Goal: Task Accomplishment & Management: Manage account settings

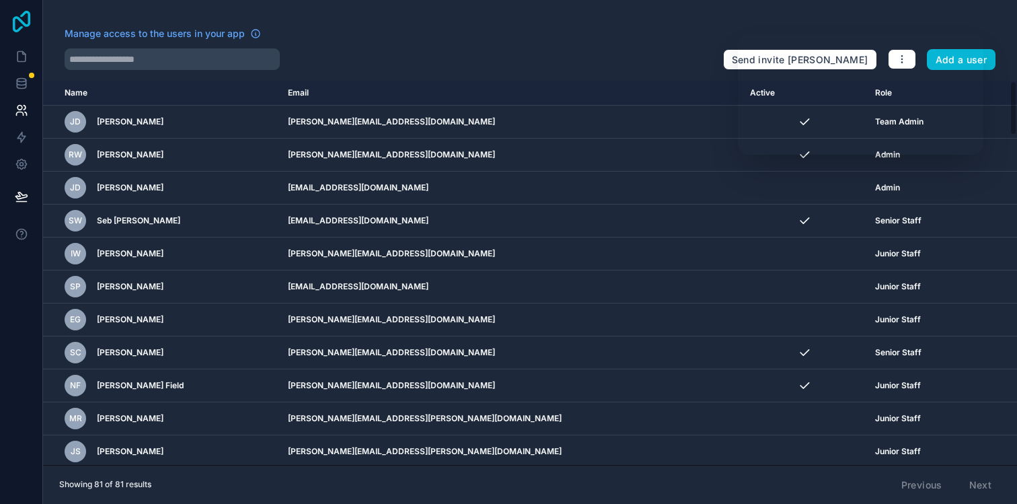
click at [24, 12] on icon at bounding box center [21, 22] width 17 height 22
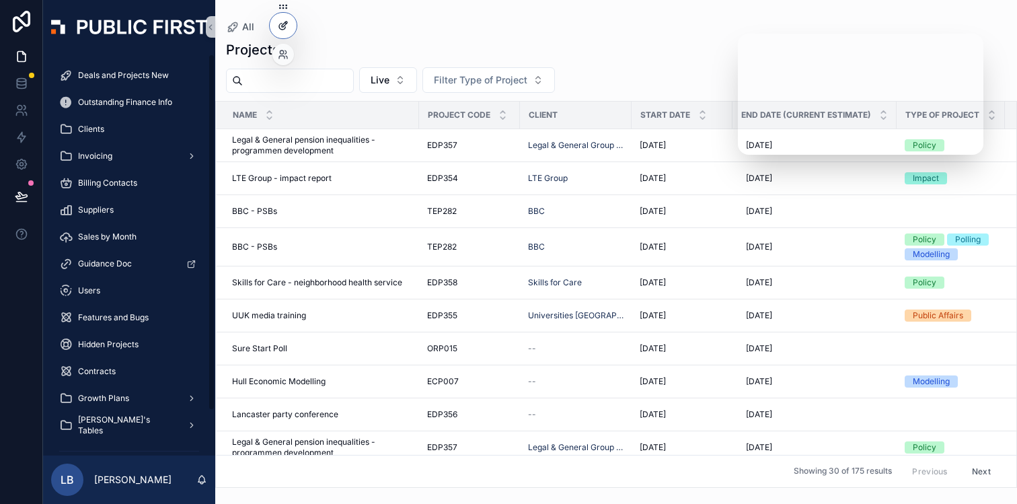
click at [284, 29] on icon at bounding box center [282, 27] width 6 height 6
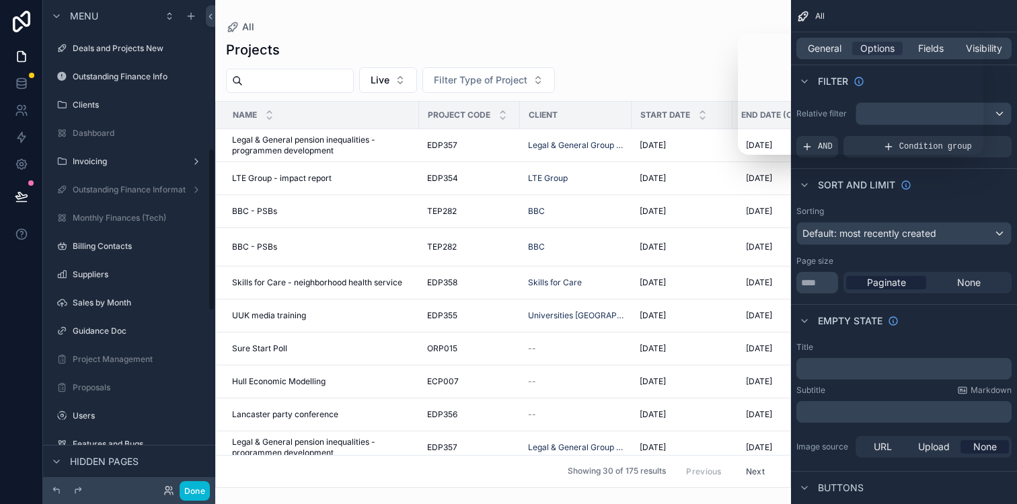
scroll to position [443, 0]
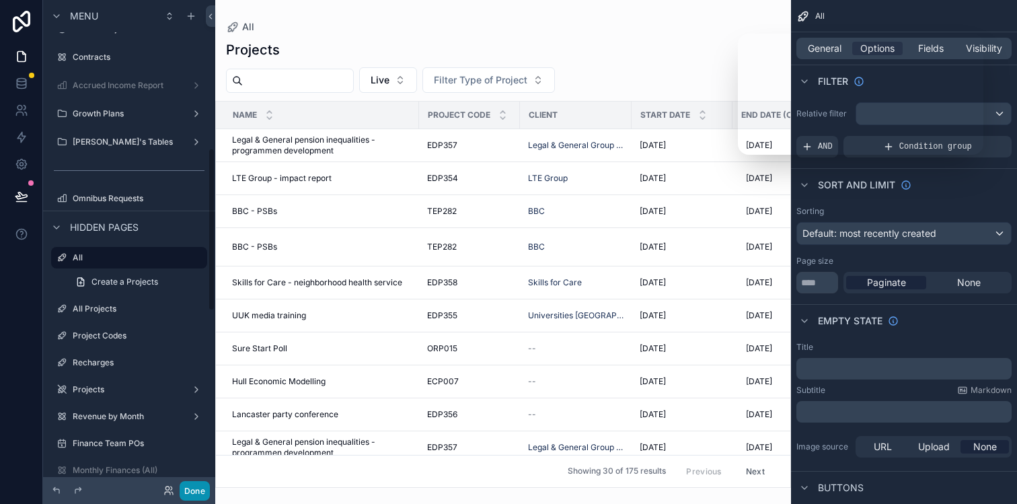
click at [192, 483] on button "Done" at bounding box center [195, 491] width 30 height 20
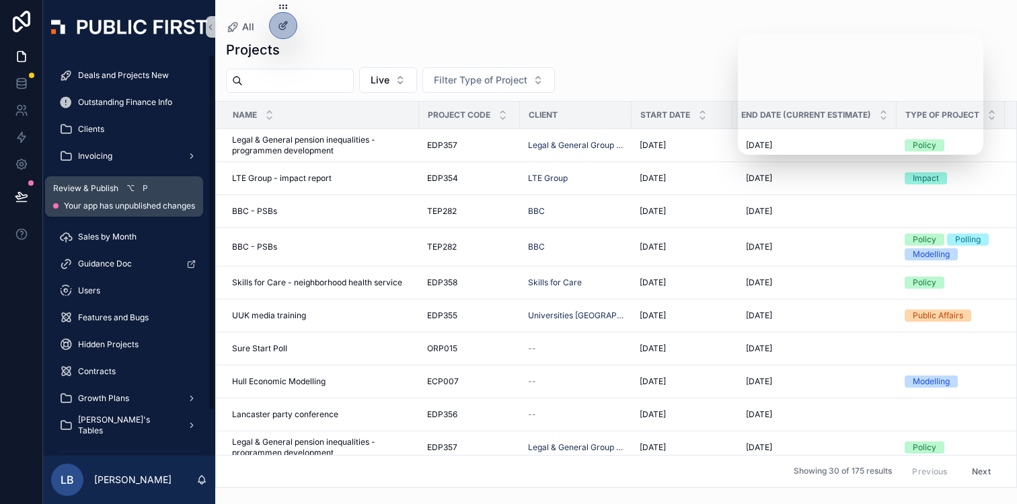
click at [23, 192] on icon at bounding box center [21, 196] width 13 height 13
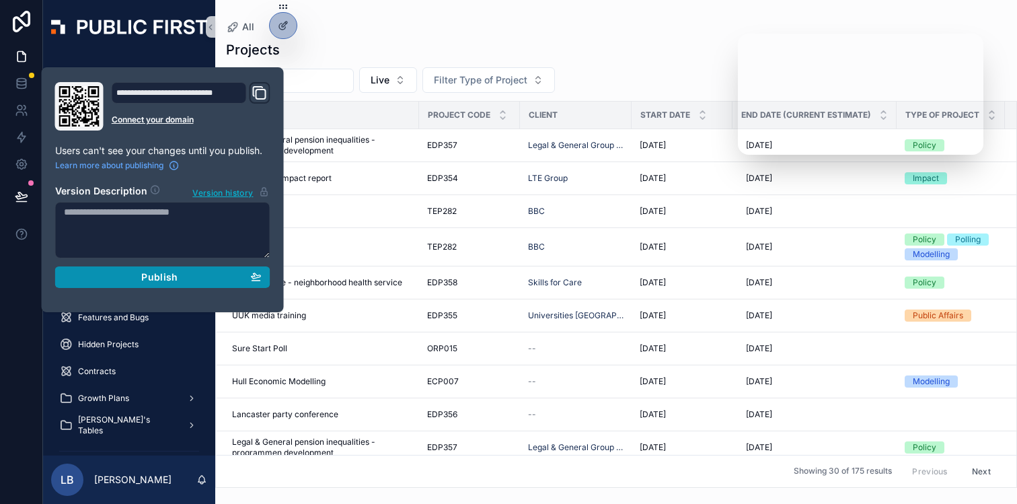
click at [153, 283] on button "Publish" at bounding box center [162, 277] width 215 height 22
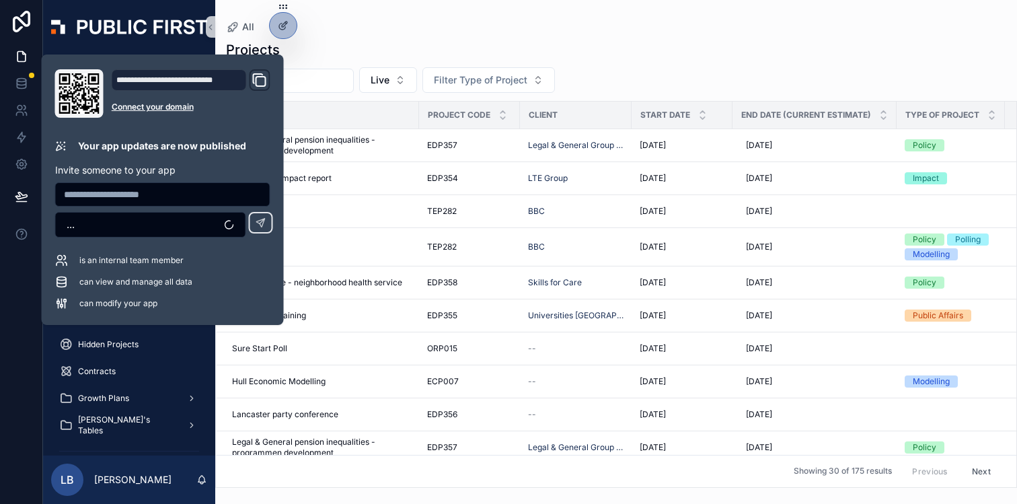
click at [386, 50] on div "Projects" at bounding box center [616, 49] width 781 height 19
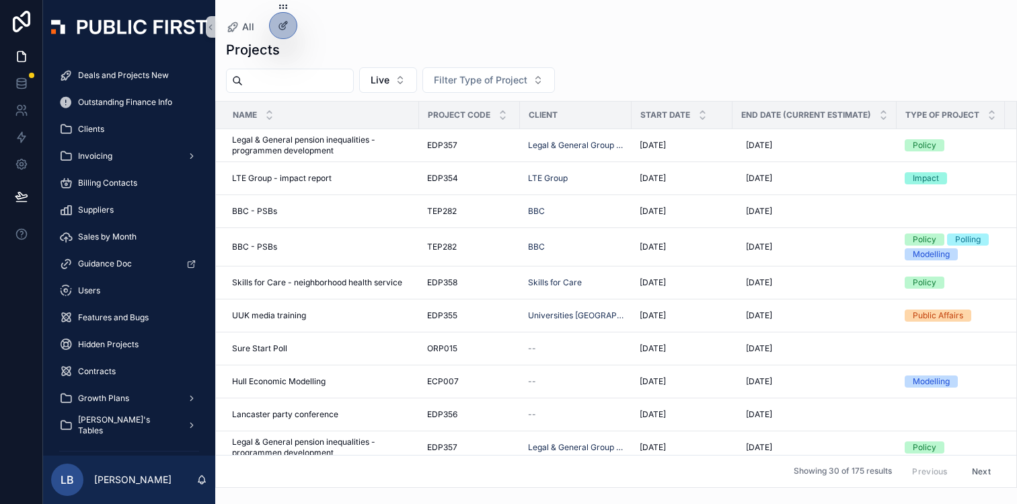
click at [624, 36] on div "Projects Live Filter Type of Project Name Project Code Client Start Date End Da…" at bounding box center [616, 260] width 802 height 456
click at [442, 51] on div "Projects" at bounding box center [616, 49] width 781 height 19
click at [18, 167] on icon at bounding box center [21, 164] width 10 height 10
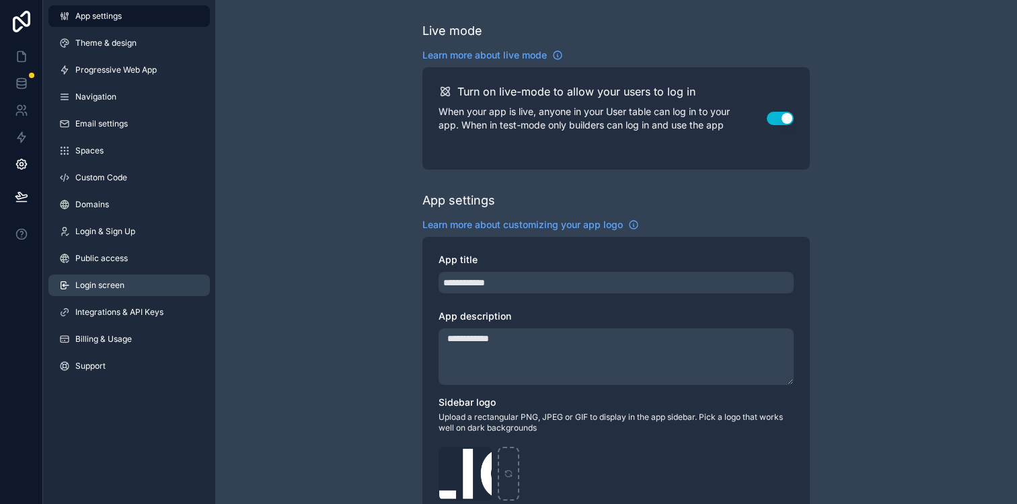
click at [133, 283] on link "Login screen" at bounding box center [128, 286] width 161 height 22
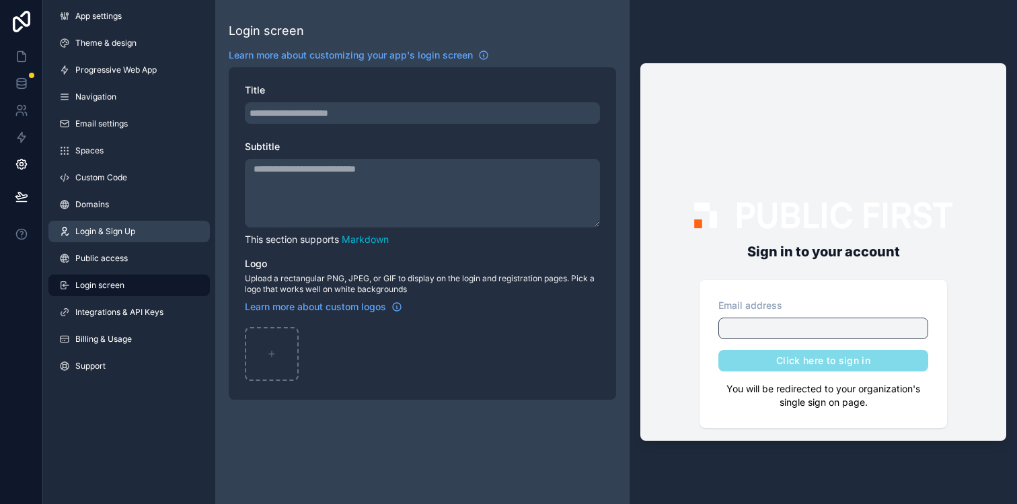
click at [145, 233] on link "Login & Sign Up" at bounding box center [128, 232] width 161 height 22
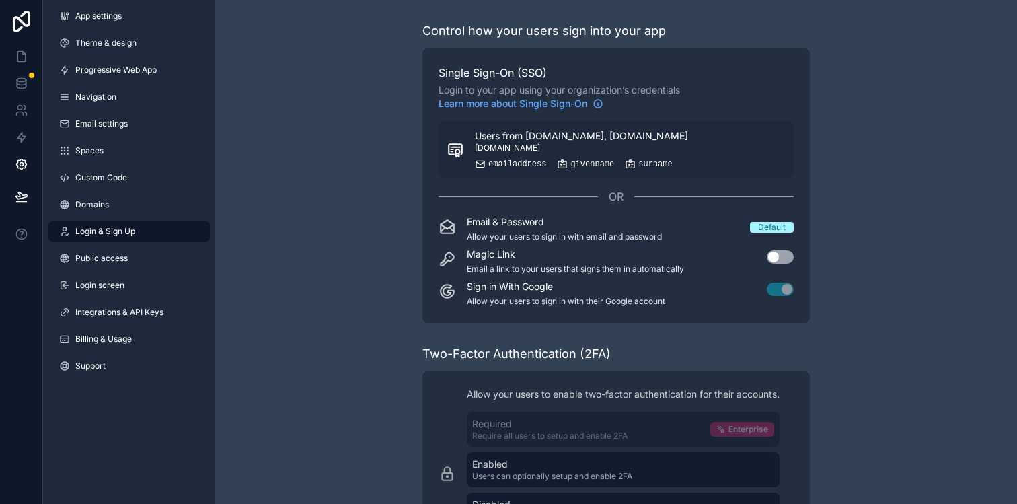
click at [305, 157] on div "Control how your users sign into your app Single Sign-On (SSO) Login to your ap…" at bounding box center [616, 363] width 802 height 727
click at [306, 370] on div "Control how your users sign into your app Single Sign-On (SSO) Login to your ap…" at bounding box center [616, 363] width 802 height 727
click at [290, 40] on div "Control how your users sign into your app Single Sign-On (SSO) Login to your ap…" at bounding box center [616, 363] width 802 height 727
click at [27, 21] on icon at bounding box center [21, 22] width 27 height 22
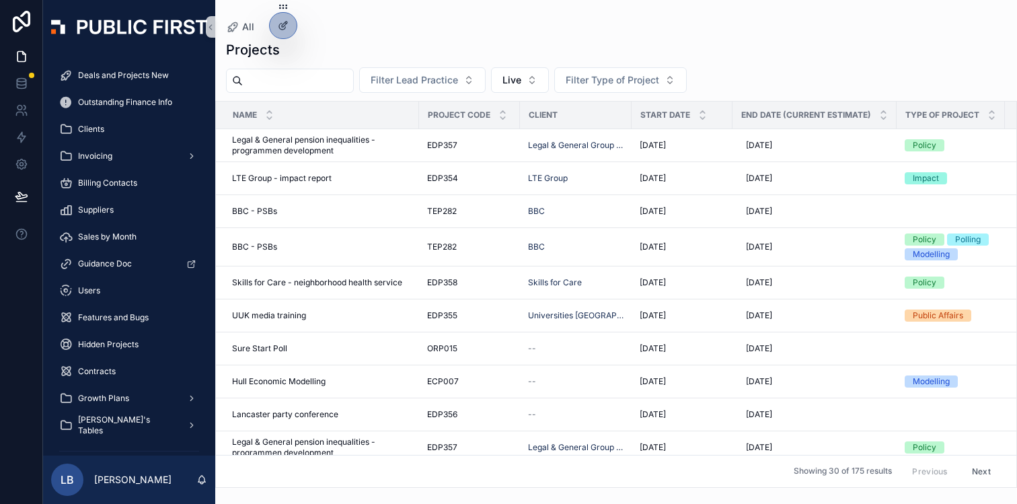
click at [396, 29] on div "All" at bounding box center [616, 27] width 781 height 11
click at [407, 22] on div "All" at bounding box center [616, 27] width 781 height 11
click at [22, 115] on icon at bounding box center [21, 110] width 13 height 13
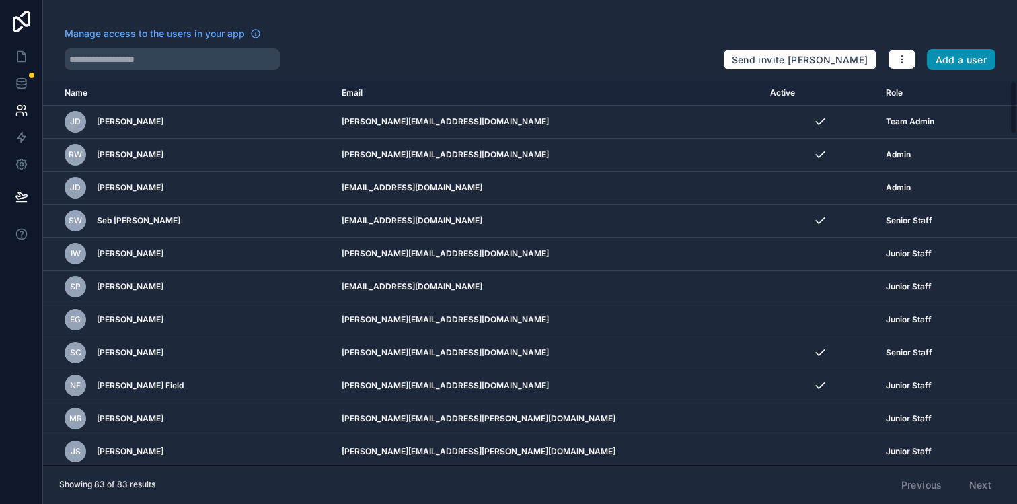
click at [980, 62] on button "Add a user" at bounding box center [961, 60] width 69 height 22
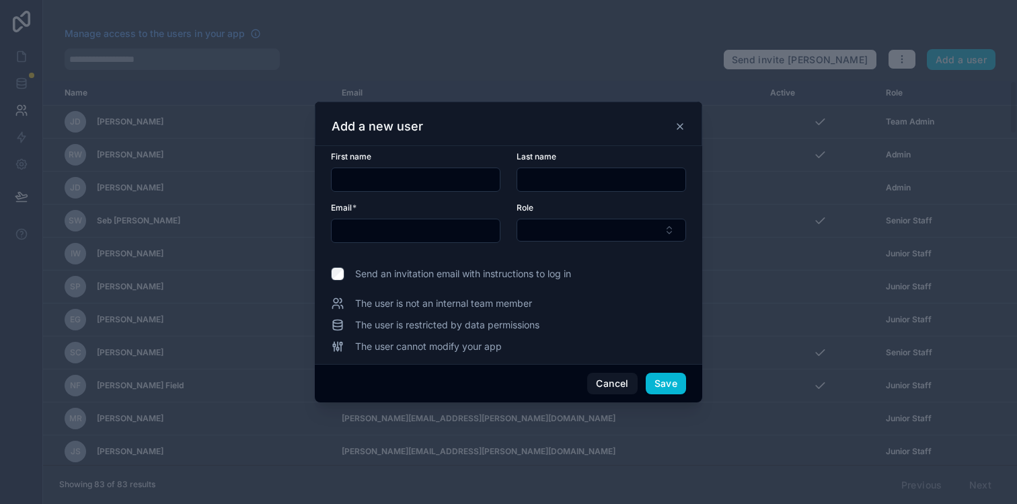
click at [428, 186] on input "text" at bounding box center [416, 179] width 168 height 19
type input "***"
type input "*******"
click at [486, 233] on input "text" at bounding box center [416, 230] width 168 height 19
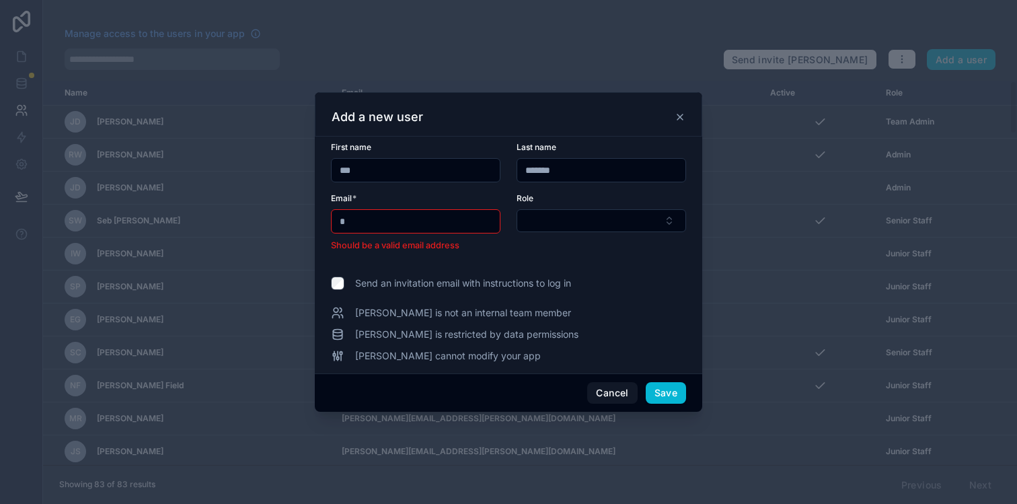
click at [373, 223] on input "*" at bounding box center [416, 221] width 168 height 19
drag, startPoint x: 378, startPoint y: 223, endPoint x: 332, endPoint y: 223, distance: 46.4
click at [332, 223] on input "*" at bounding box center [416, 221] width 168 height 19
paste input "**********"
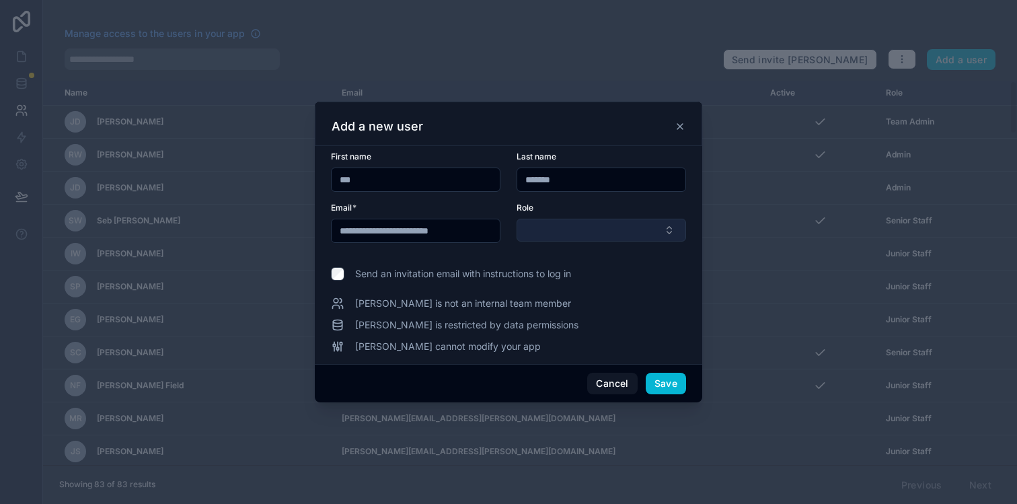
type input "**********"
click at [596, 225] on button "Select Button" at bounding box center [602, 230] width 170 height 23
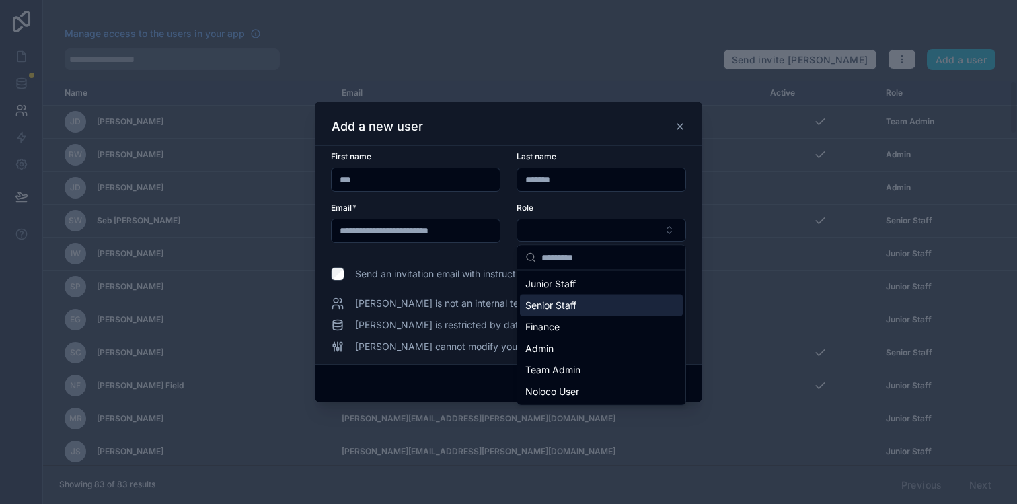
click at [565, 302] on span "Senior Staff" at bounding box center [551, 305] width 51 height 13
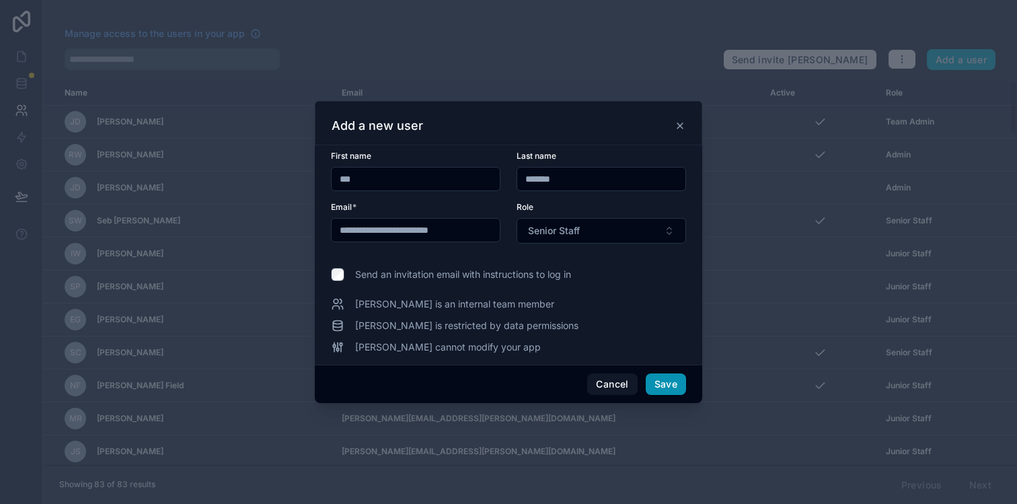
click at [665, 383] on button "Save" at bounding box center [666, 384] width 40 height 22
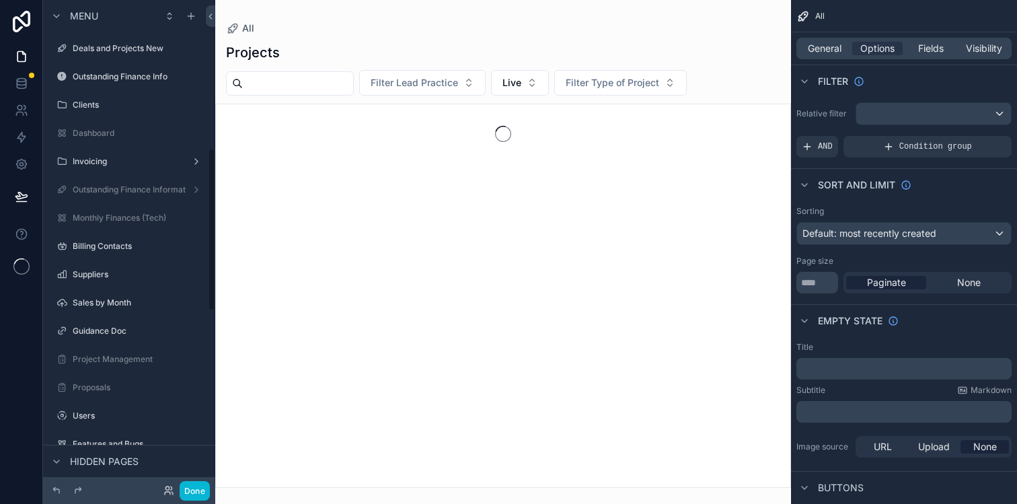
scroll to position [443, 0]
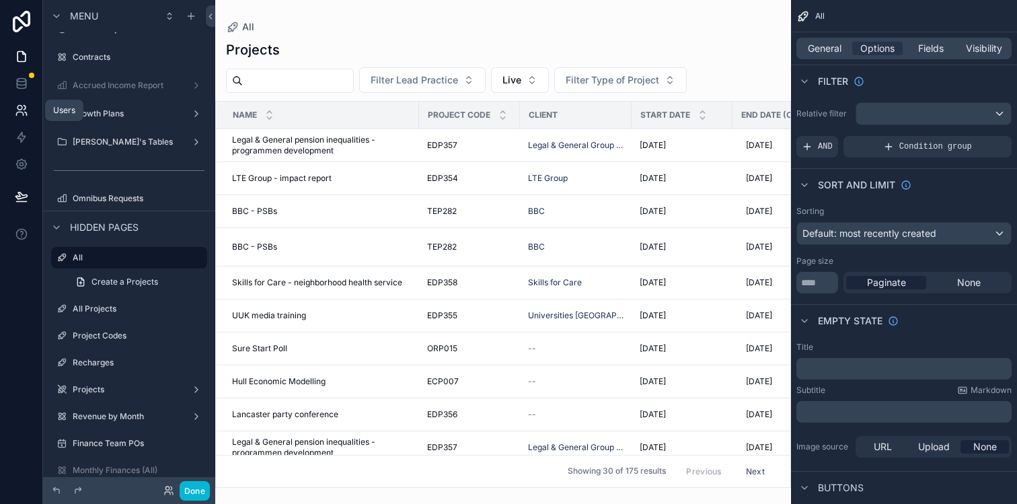
click at [22, 112] on icon at bounding box center [19, 113] width 7 height 3
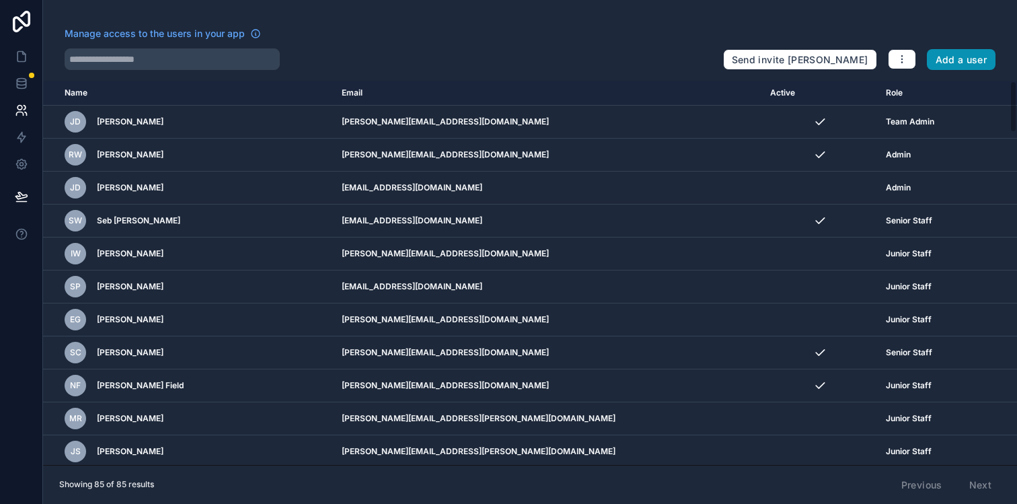
click at [959, 63] on button "Add a user" at bounding box center [961, 60] width 69 height 22
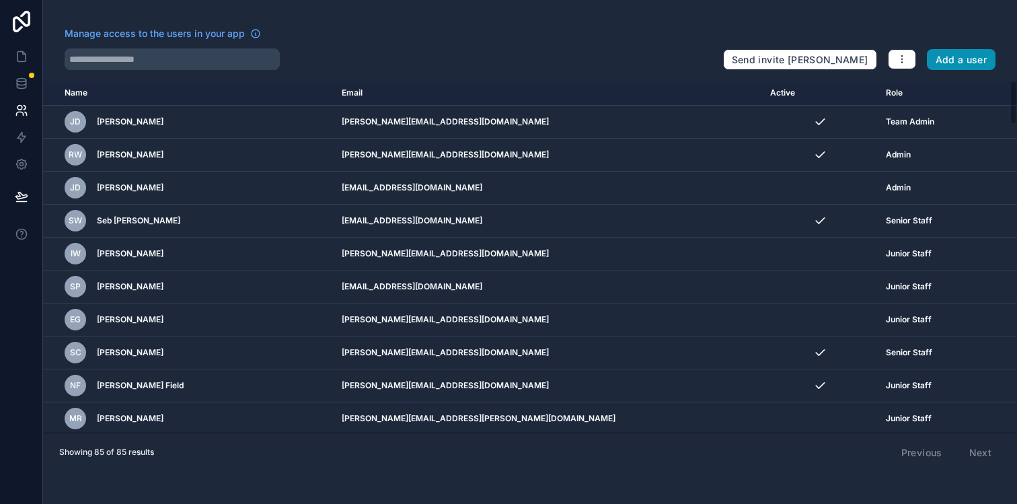
click at [955, 64] on button "Add a user" at bounding box center [961, 60] width 69 height 22
click at [960, 60] on div "Manage access to the users in your app Send invite reminders Add a user Name Em…" at bounding box center [530, 252] width 974 height 504
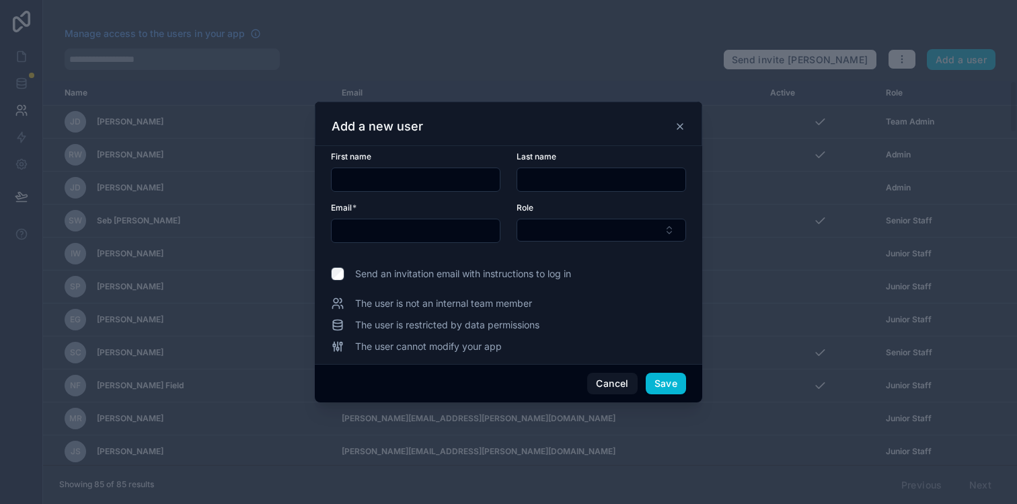
click at [400, 183] on input "text" at bounding box center [416, 179] width 168 height 19
type input "****"
click at [553, 176] on input "text" at bounding box center [601, 179] width 168 height 19
type input "****"
click at [425, 232] on input "text" at bounding box center [416, 230] width 168 height 19
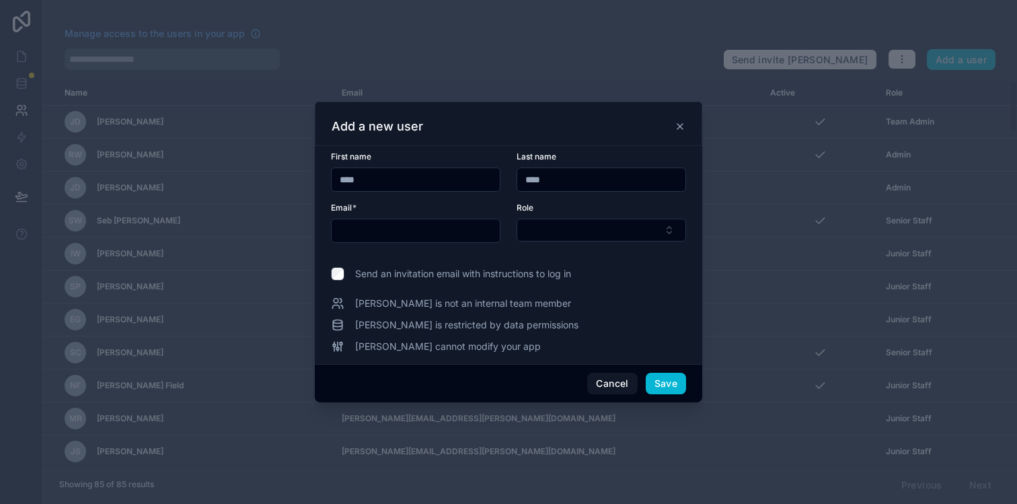
paste input "**********"
type input "**********"
click at [543, 230] on button "Select Button" at bounding box center [602, 230] width 170 height 23
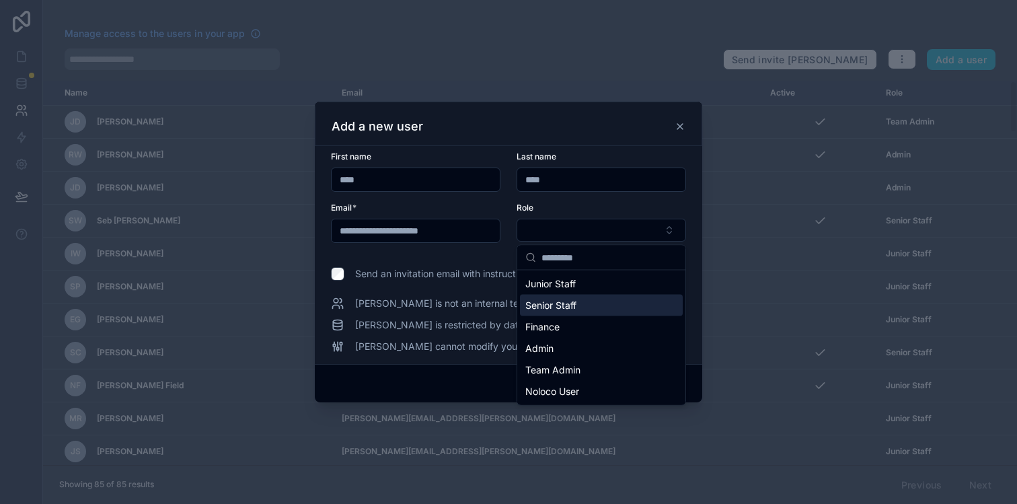
click at [563, 299] on span "Senior Staff" at bounding box center [551, 305] width 51 height 13
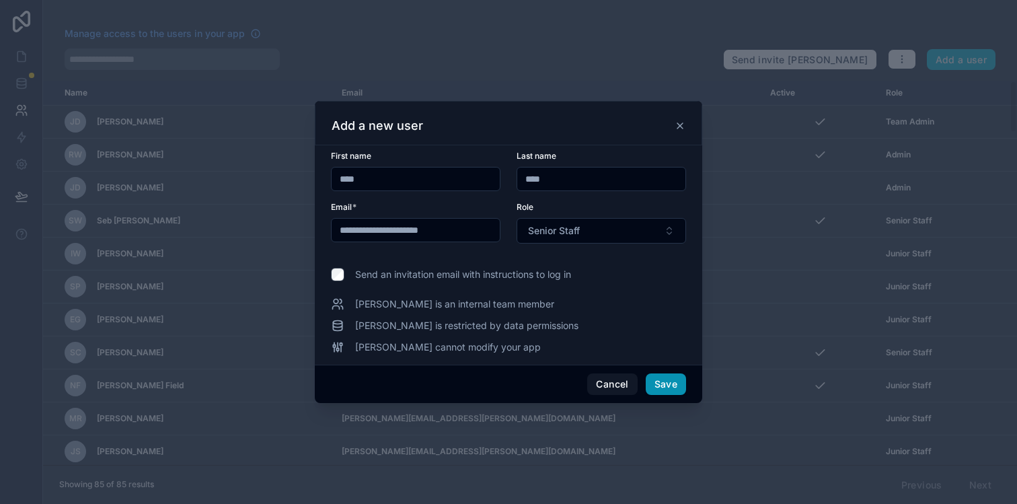
click at [669, 382] on button "Save" at bounding box center [666, 384] width 40 height 22
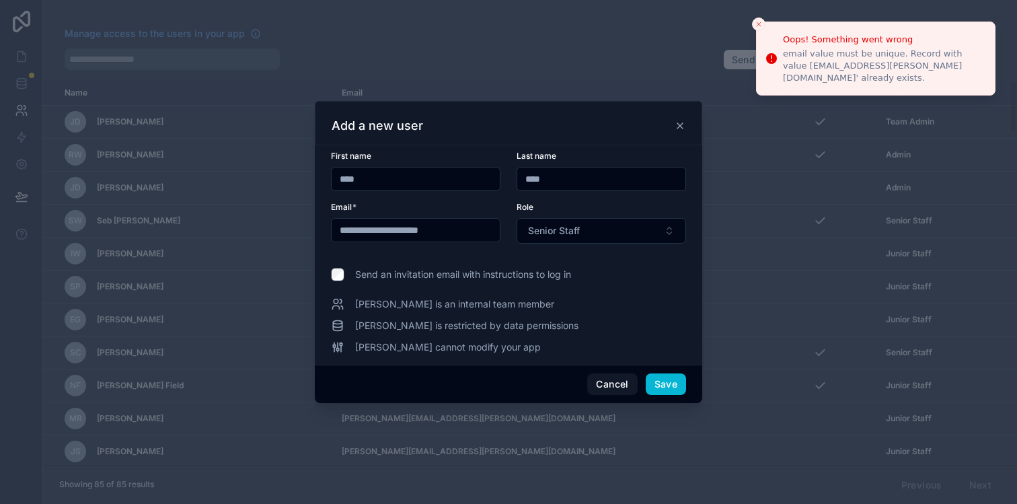
click at [679, 126] on icon at bounding box center [680, 125] width 11 height 11
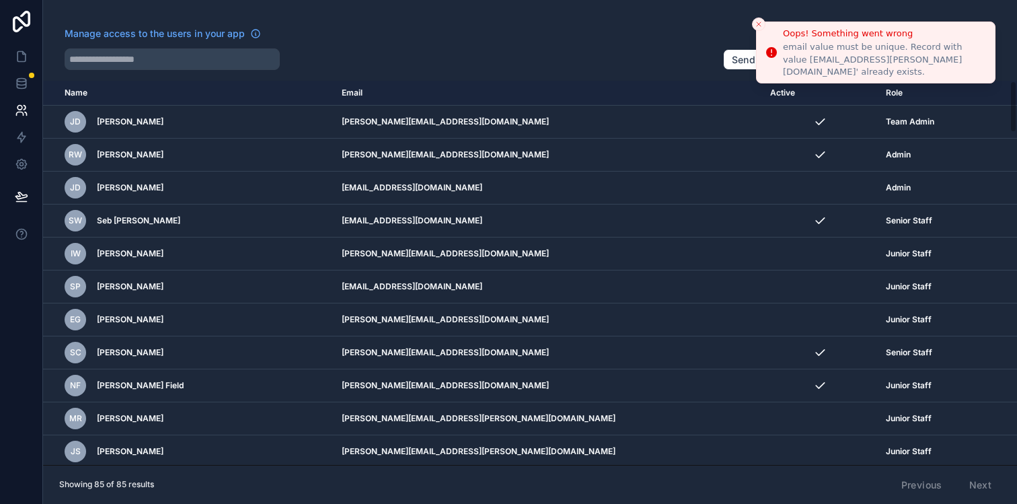
click at [756, 25] on icon "Close toast" at bounding box center [759, 24] width 8 height 8
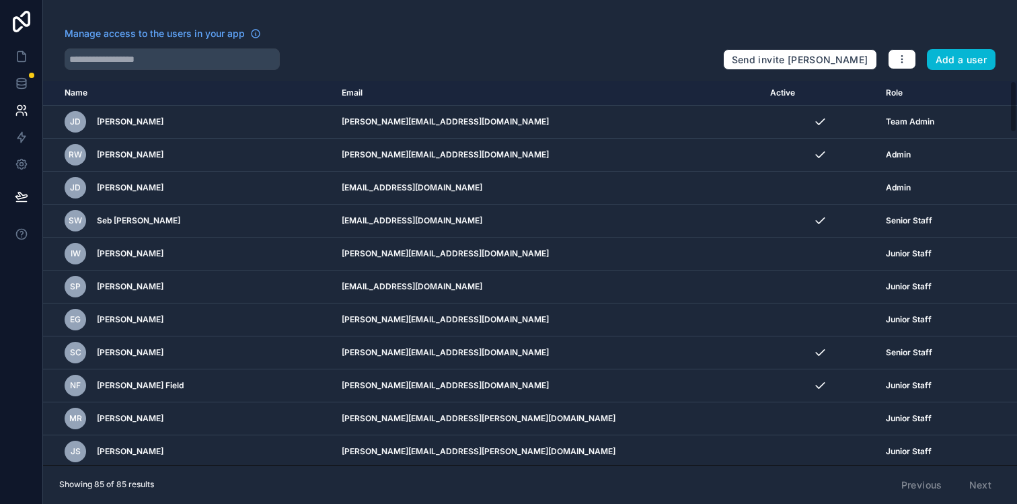
click at [79, 91] on th "Name" at bounding box center [188, 93] width 291 height 25
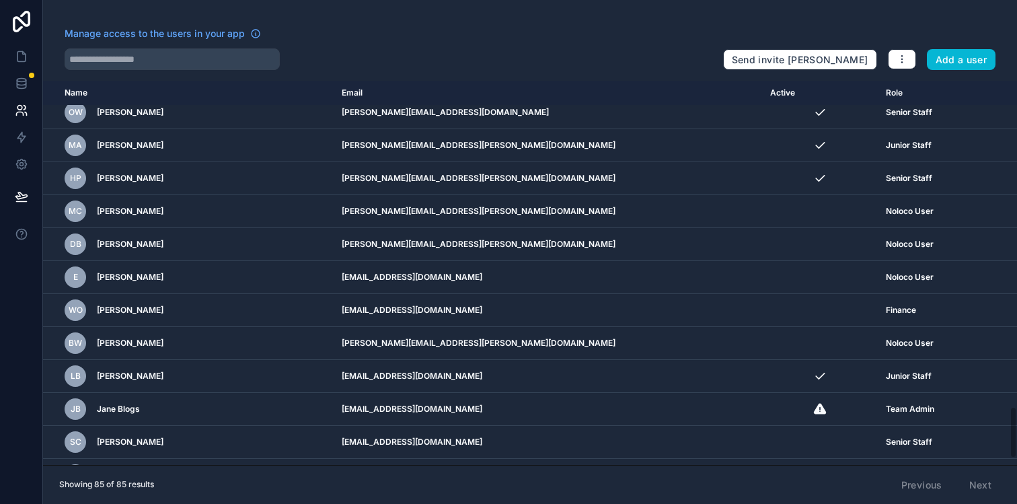
scroll to position [2443, 0]
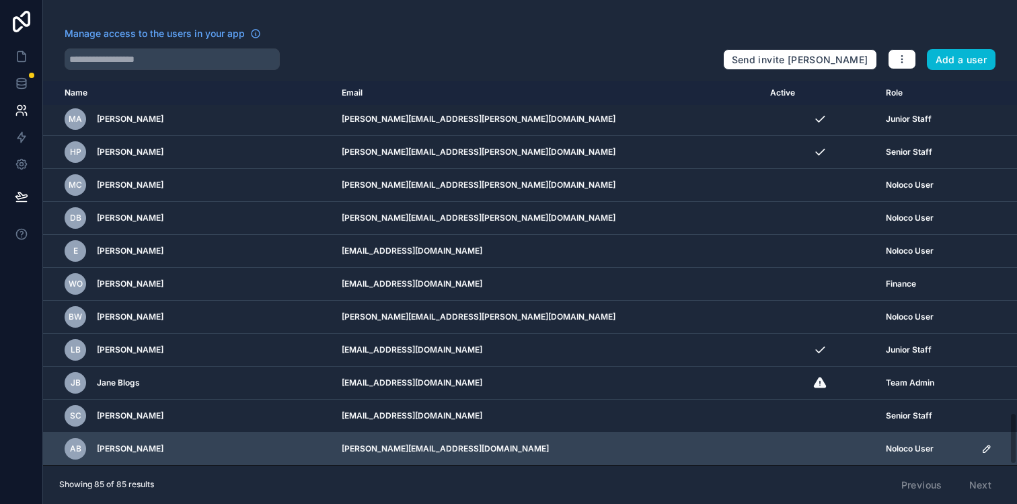
click at [984, 445] on icon "scrollable content" at bounding box center [987, 448] width 7 height 7
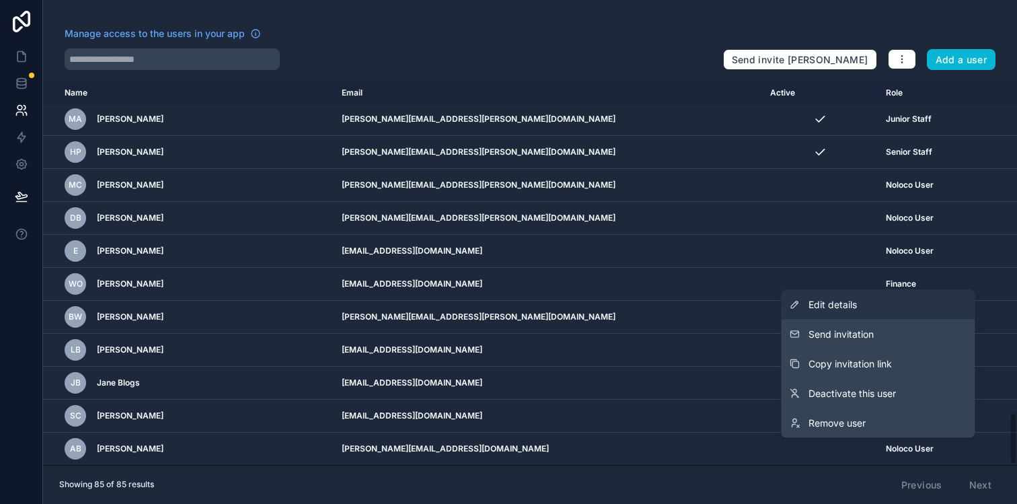
click at [865, 312] on link "Edit details" at bounding box center [879, 305] width 194 height 30
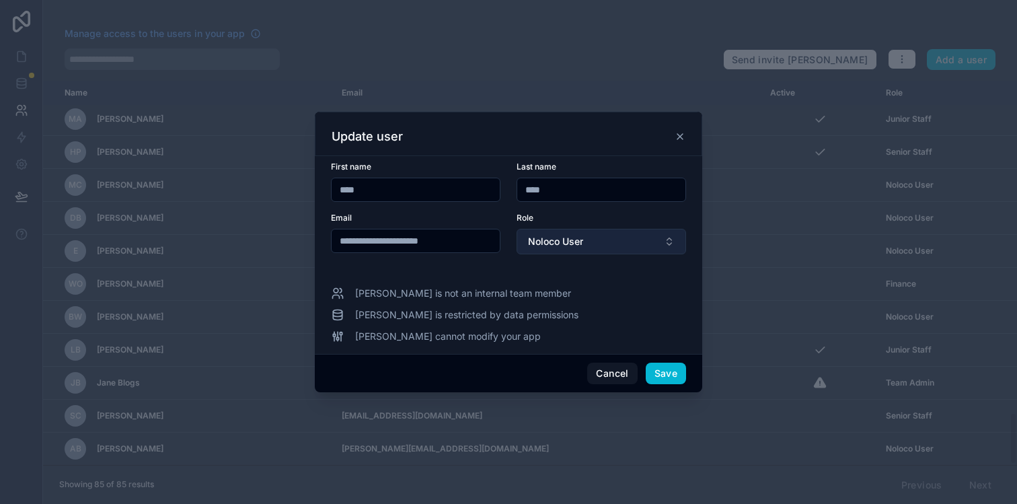
click at [632, 233] on button "Noloco User" at bounding box center [602, 242] width 170 height 26
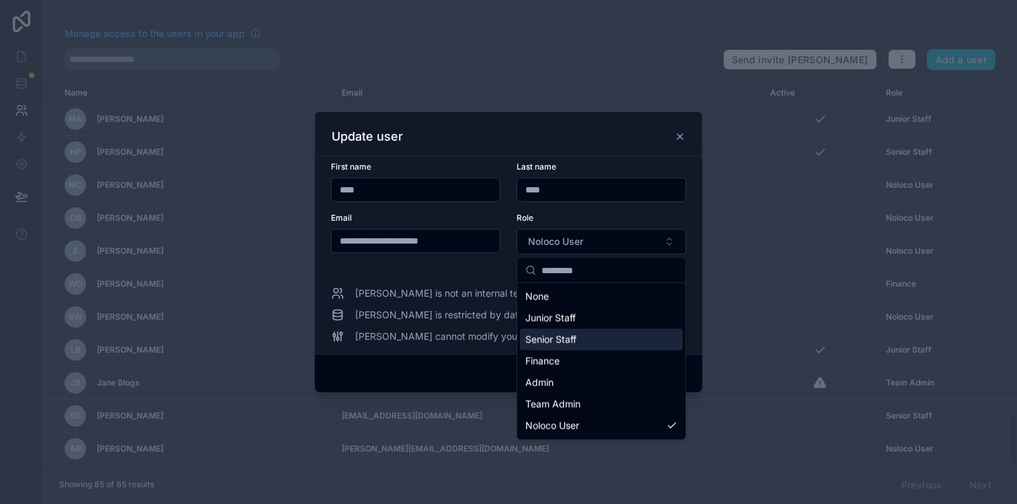
click at [573, 336] on span "Senior Staff" at bounding box center [551, 339] width 51 height 13
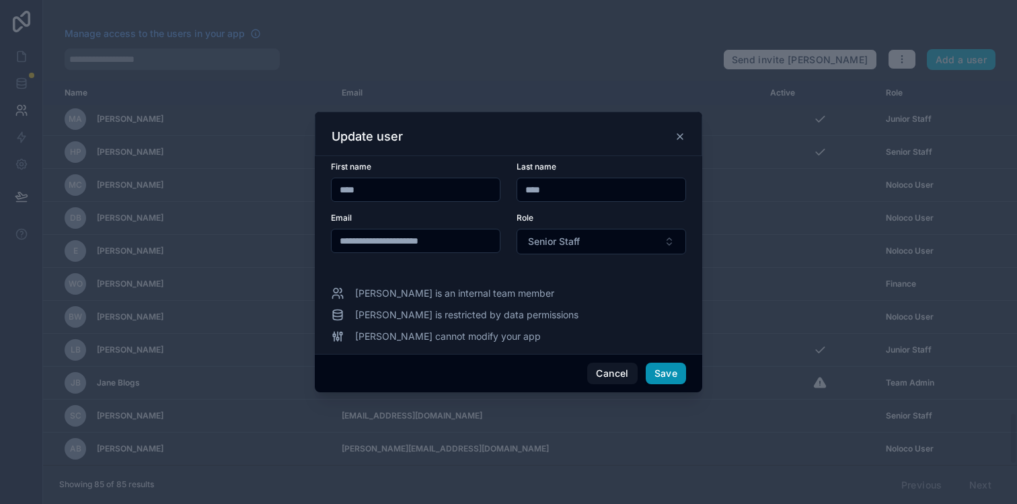
click at [661, 375] on button "Save" at bounding box center [666, 374] width 40 height 22
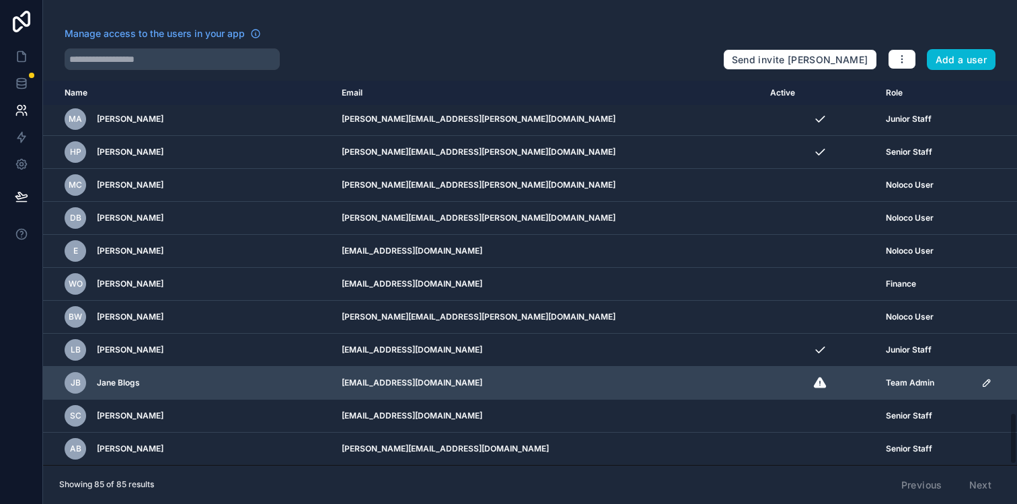
click at [982, 383] on icon "scrollable content" at bounding box center [987, 383] width 11 height 11
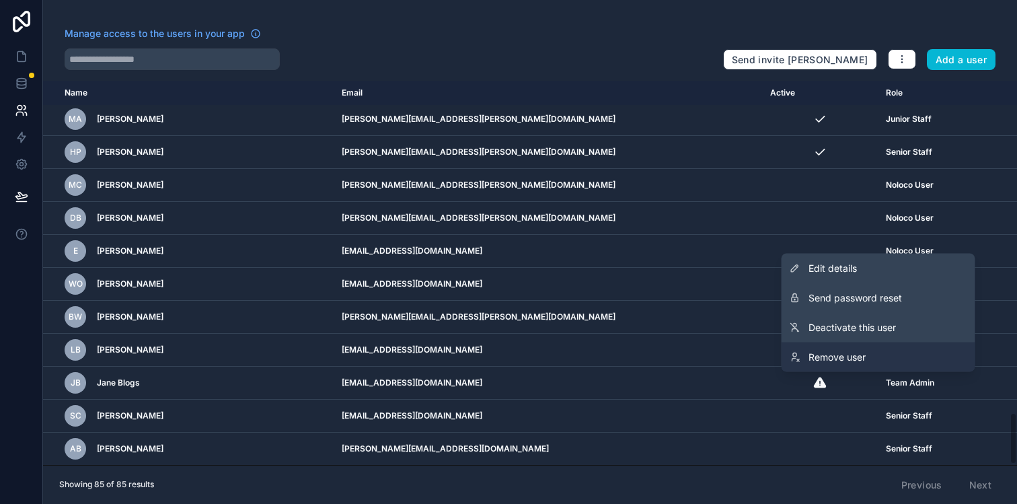
click at [893, 363] on link "Remove user" at bounding box center [879, 358] width 194 height 30
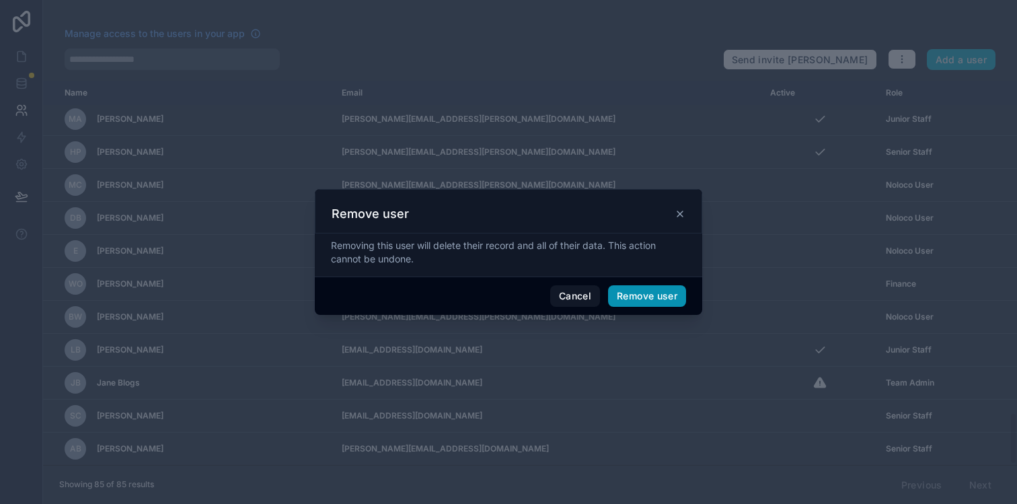
click at [651, 296] on button "Remove user" at bounding box center [647, 296] width 78 height 22
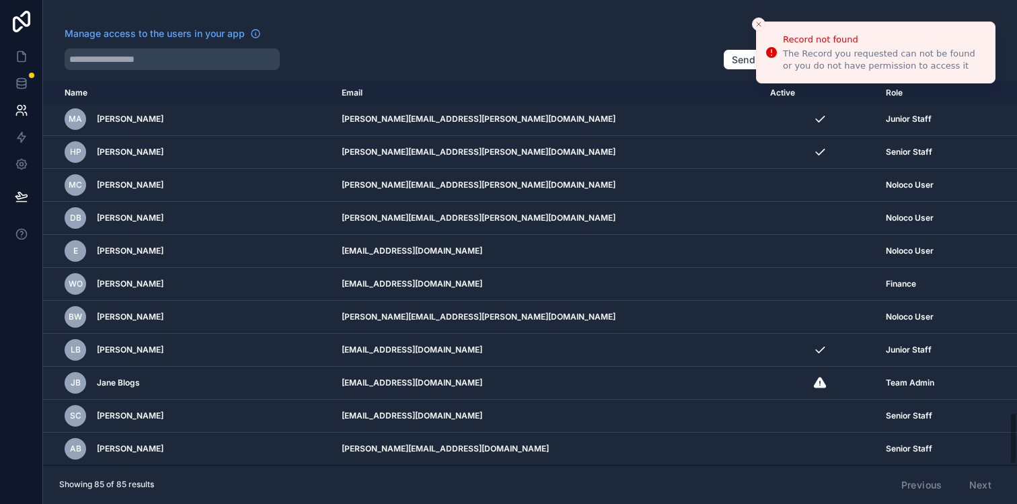
click at [760, 24] on icon "Close toast" at bounding box center [759, 24] width 8 height 8
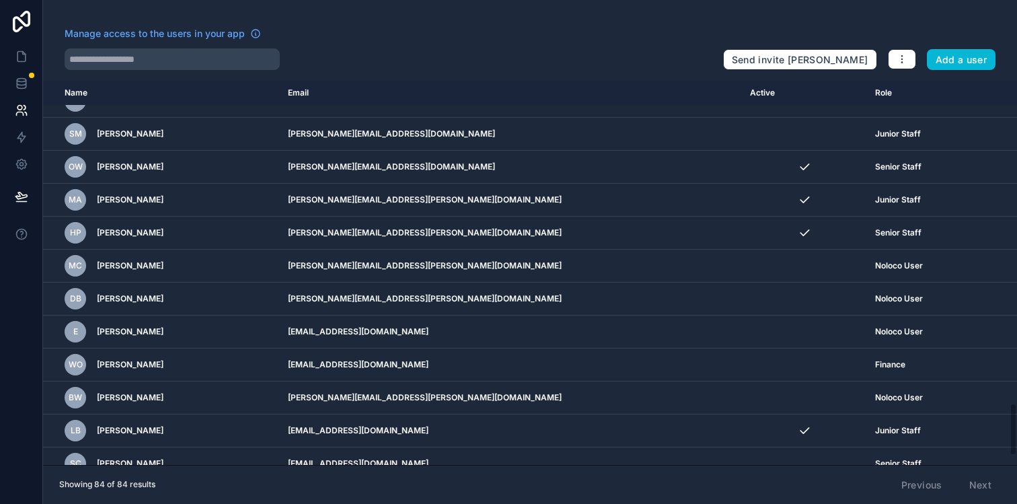
scroll to position [2410, 0]
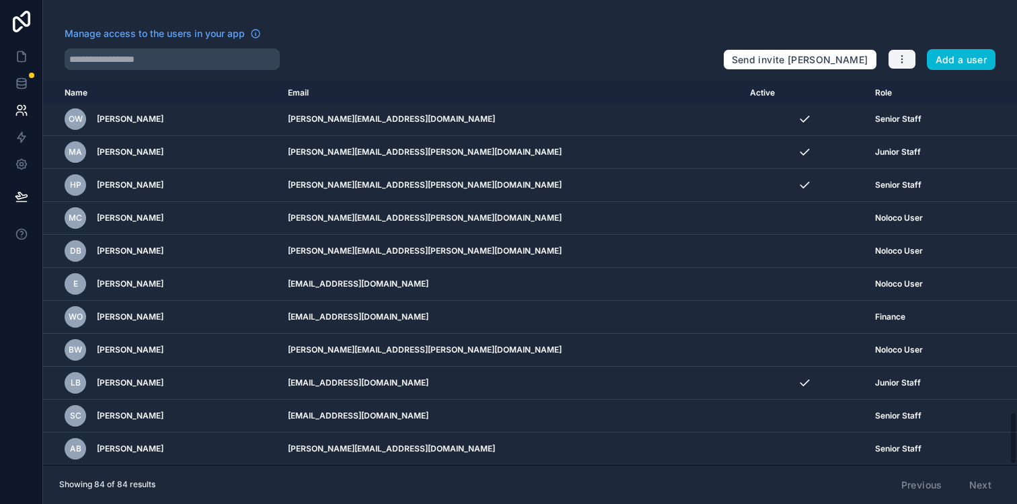
click at [900, 50] on button "button" at bounding box center [902, 59] width 28 height 20
click at [909, 64] on button "button" at bounding box center [902, 59] width 28 height 20
click at [943, 53] on button "Add a user" at bounding box center [961, 60] width 69 height 22
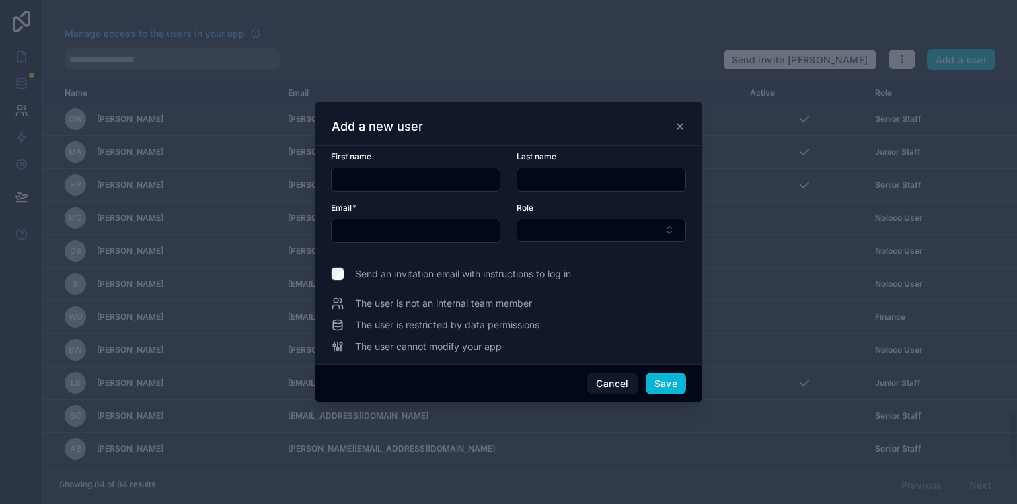
click at [682, 124] on icon at bounding box center [680, 126] width 5 height 5
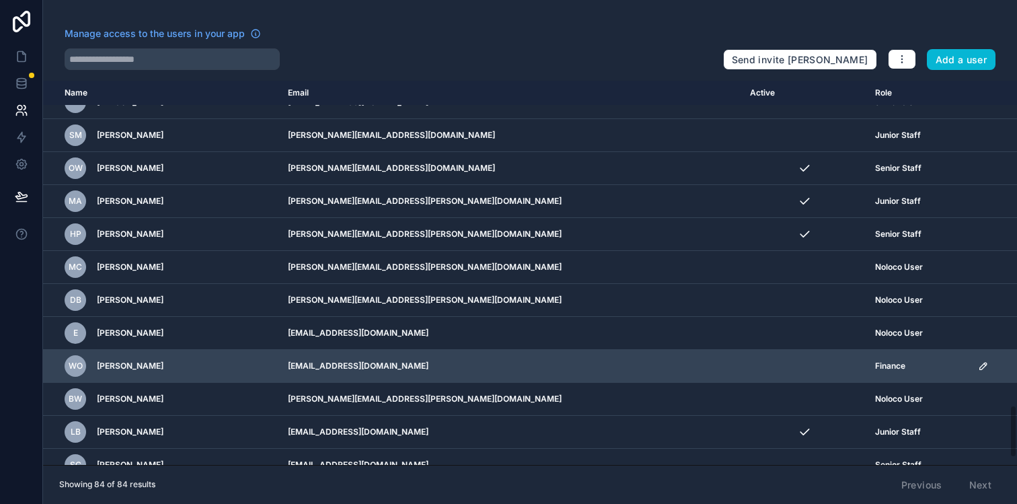
scroll to position [2340, 0]
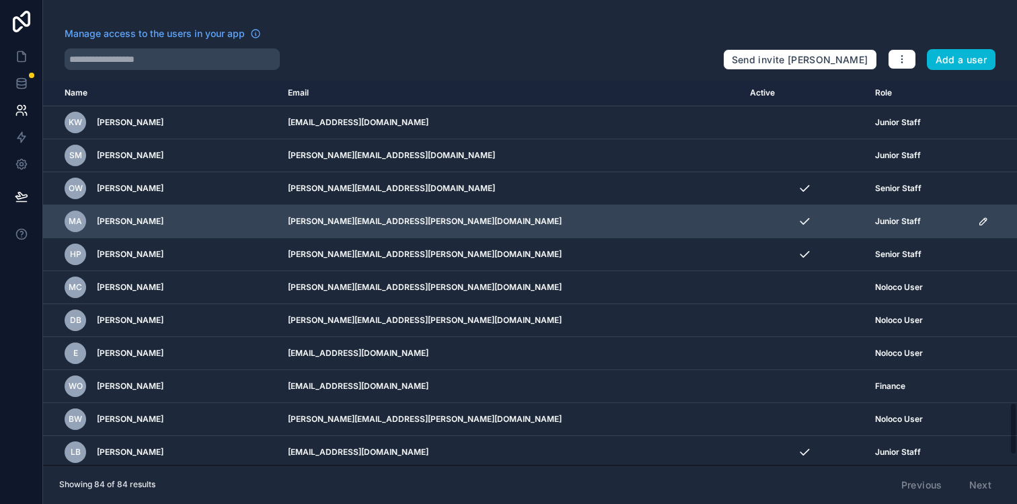
click at [980, 221] on icon "scrollable content" at bounding box center [983, 221] width 11 height 11
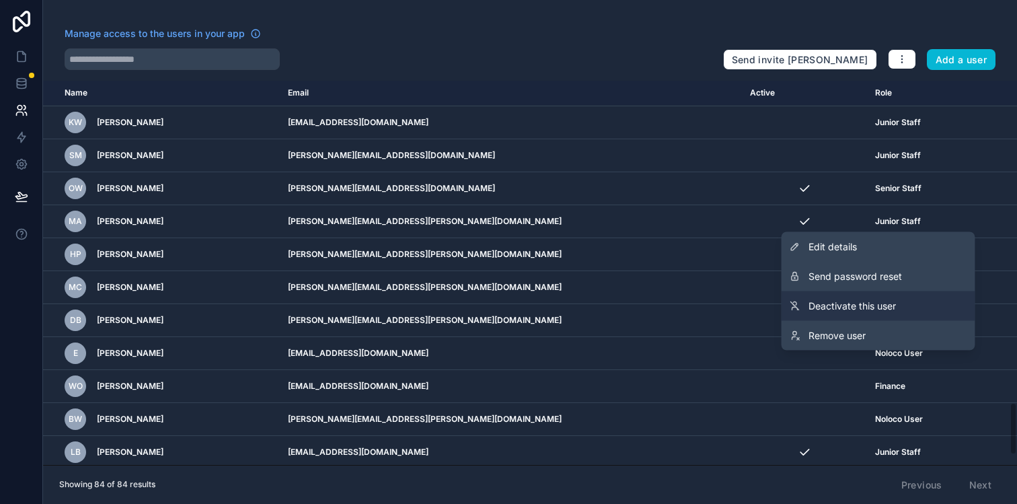
click at [919, 312] on link "Deactivate this user" at bounding box center [879, 306] width 194 height 30
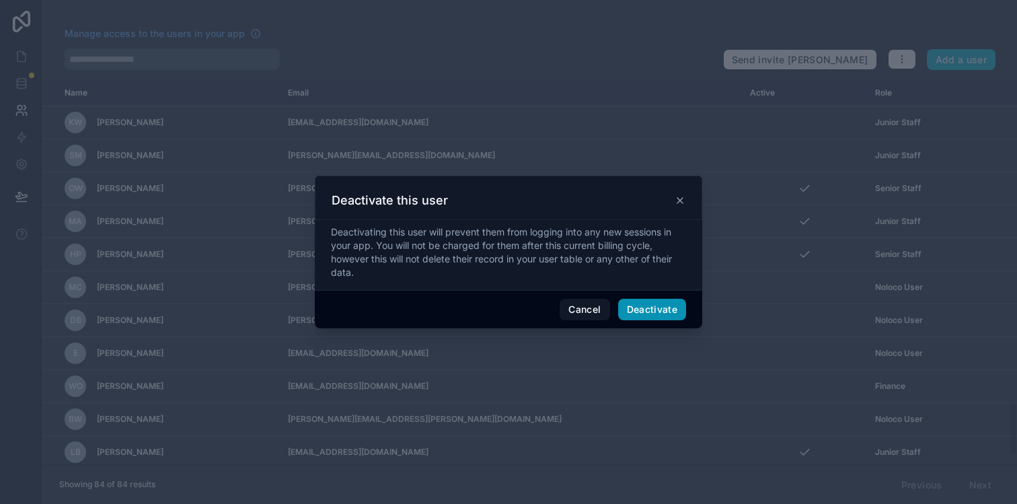
click at [659, 310] on button "Deactivate" at bounding box center [652, 310] width 69 height 22
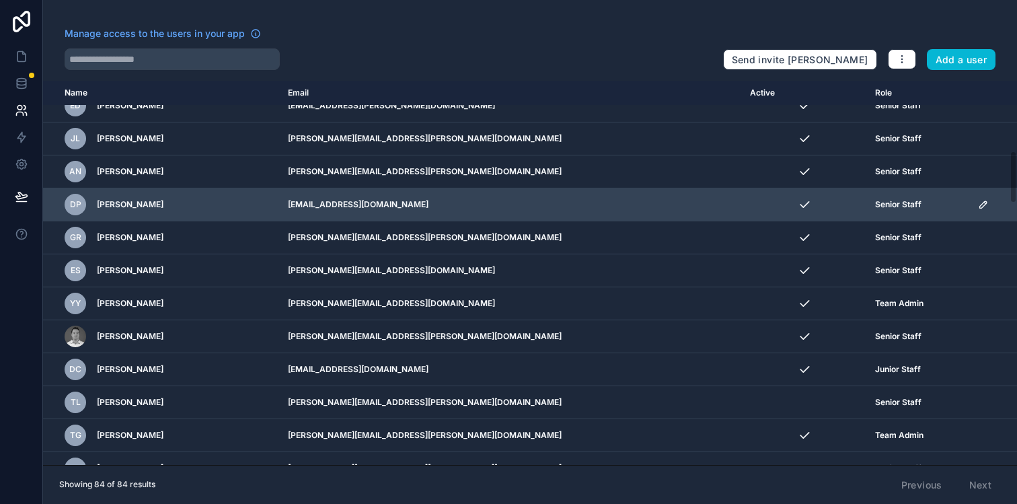
scroll to position [511, 0]
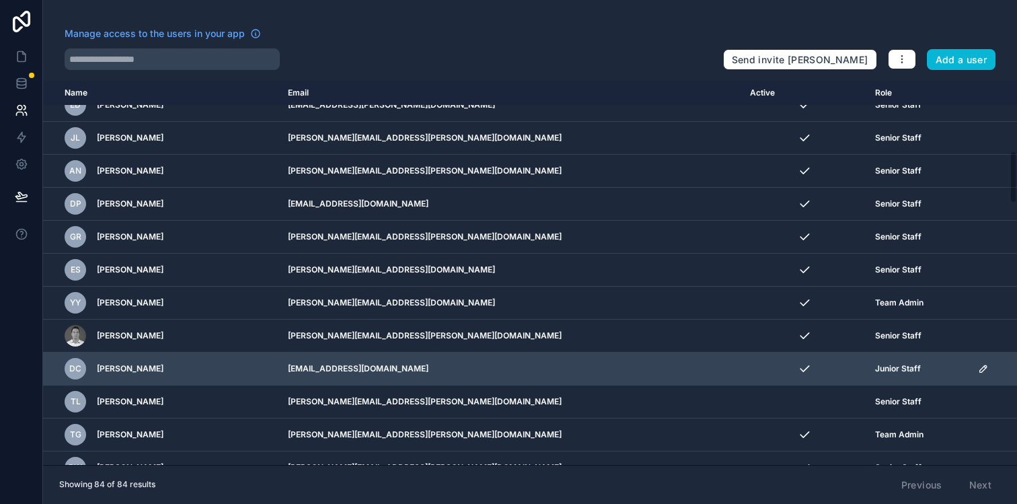
click at [978, 369] on icon "scrollable content" at bounding box center [983, 368] width 11 height 11
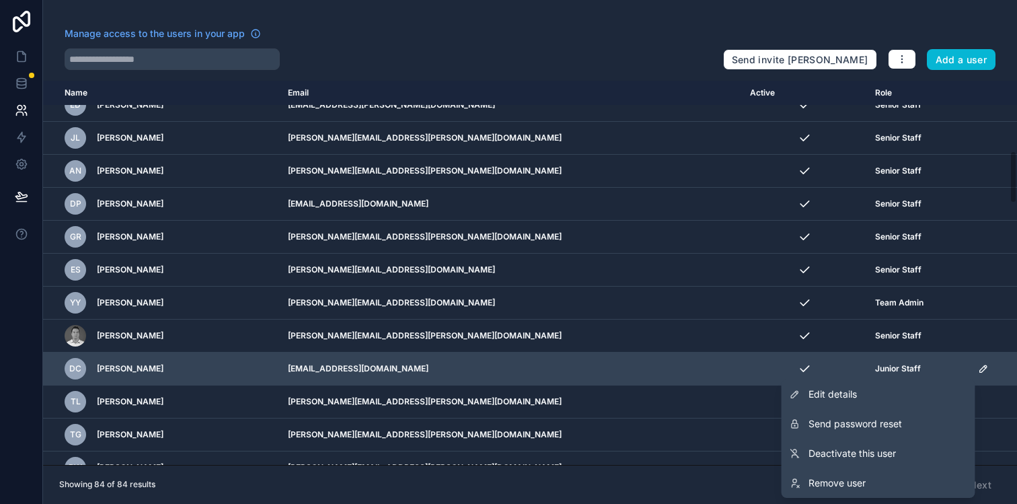
click at [961, 353] on td "Junior Staff" at bounding box center [918, 369] width 103 height 33
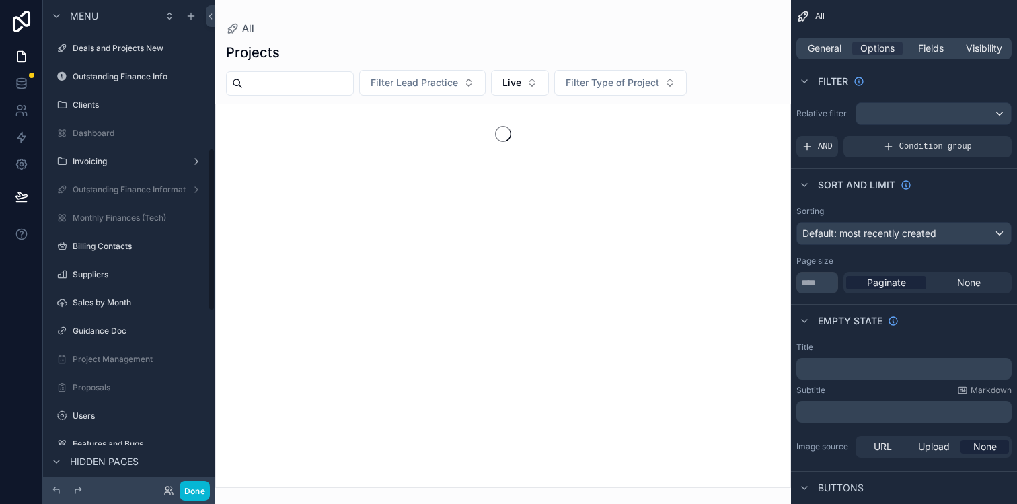
scroll to position [443, 0]
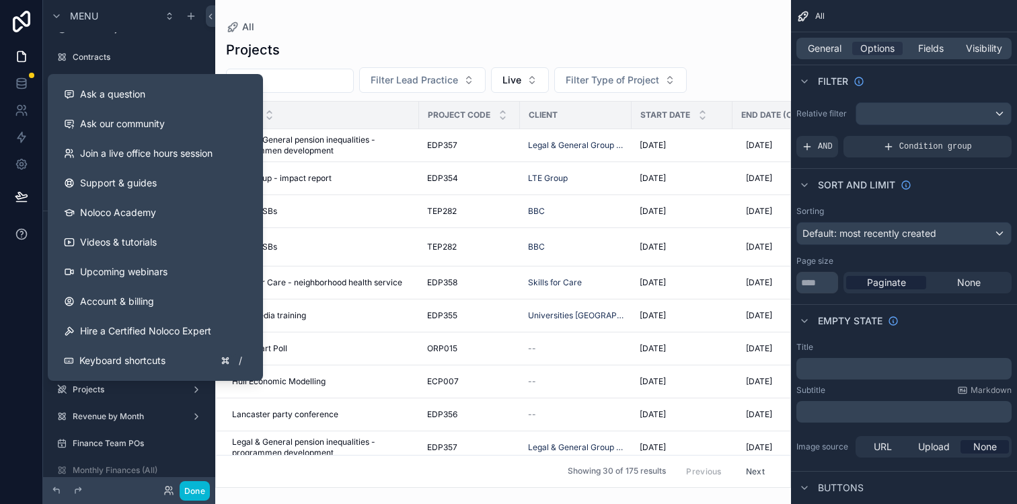
click at [23, 233] on icon at bounding box center [21, 233] width 13 height 13
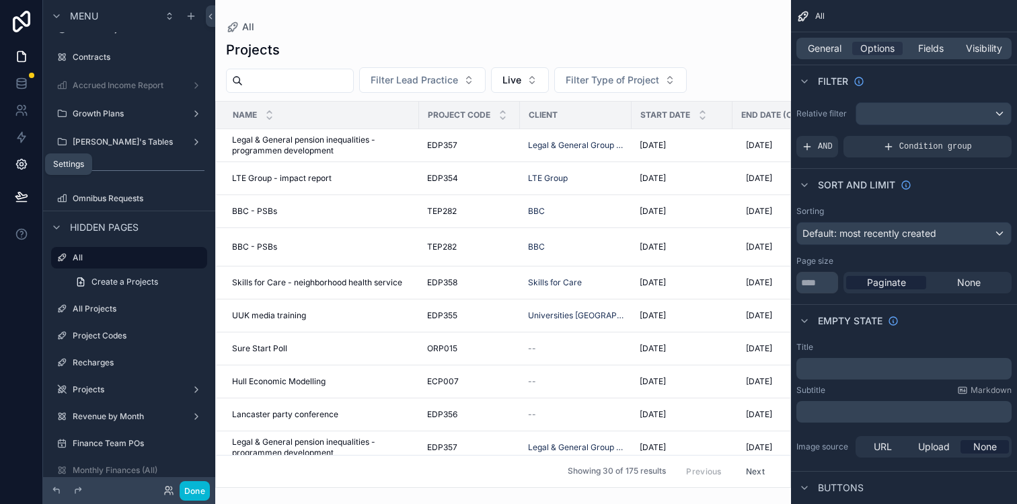
click at [22, 169] on icon at bounding box center [21, 164] width 10 height 10
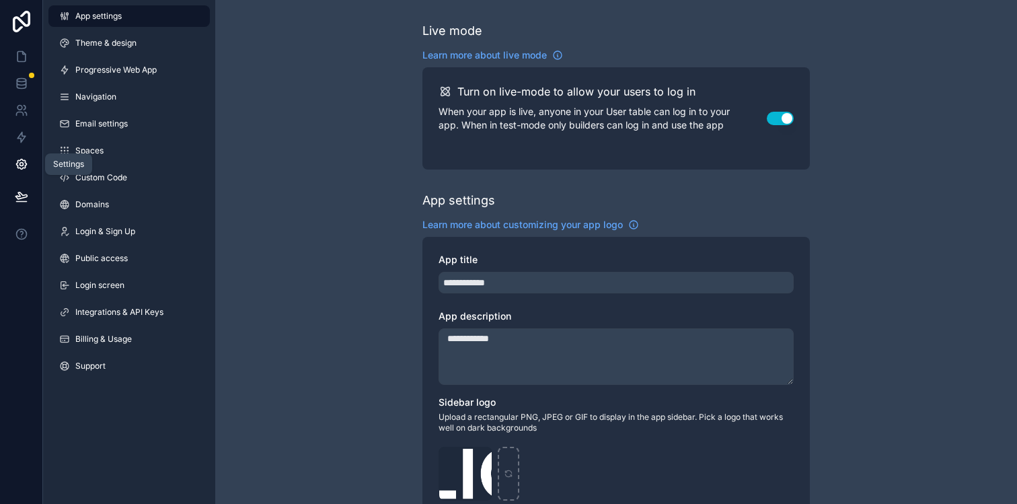
click at [23, 164] on icon at bounding box center [21, 164] width 3 height 3
click at [24, 21] on icon at bounding box center [21, 22] width 27 height 22
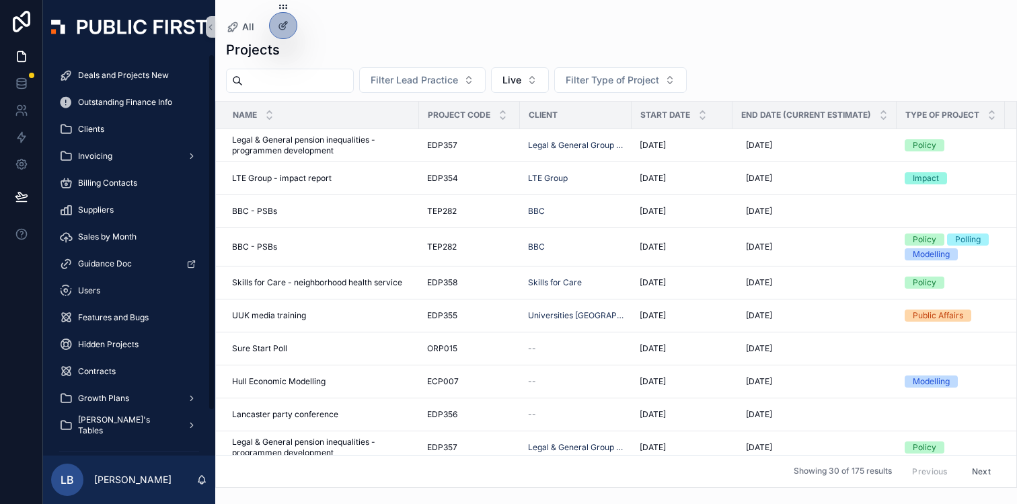
click at [370, 34] on div "Projects Filter Lead Practice Live Filter Type of Project Name Project Code Cli…" at bounding box center [616, 260] width 802 height 456
click at [532, 47] on div "Projects" at bounding box center [616, 49] width 781 height 19
click at [405, 32] on div "Projects Filter Lead Practice Live Filter Type of Project Name Project Code Cli…" at bounding box center [616, 260] width 802 height 456
